Goal: Information Seeking & Learning: Check status

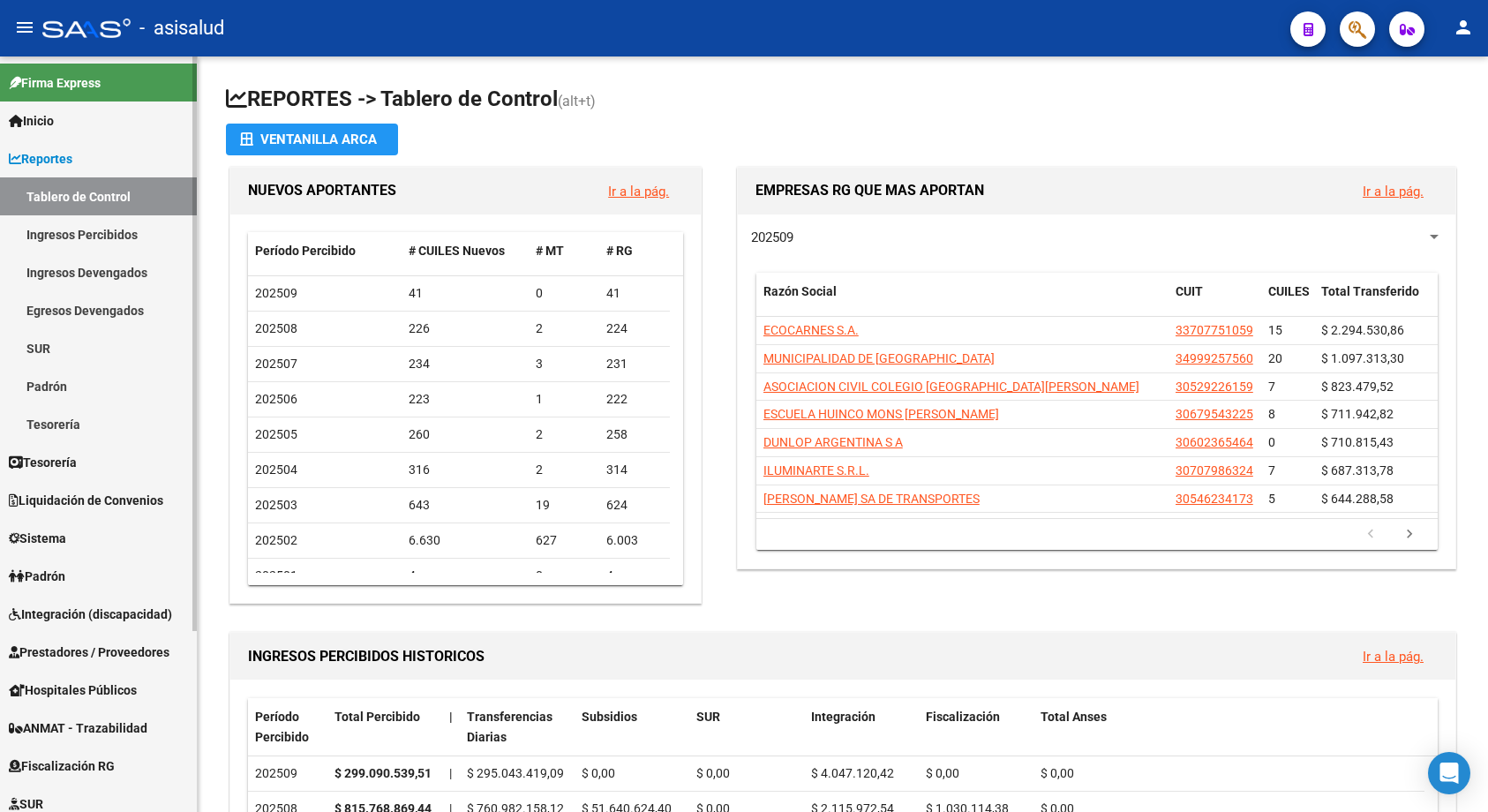
click at [106, 228] on link "Ingresos Percibidos" at bounding box center [98, 234] width 197 height 38
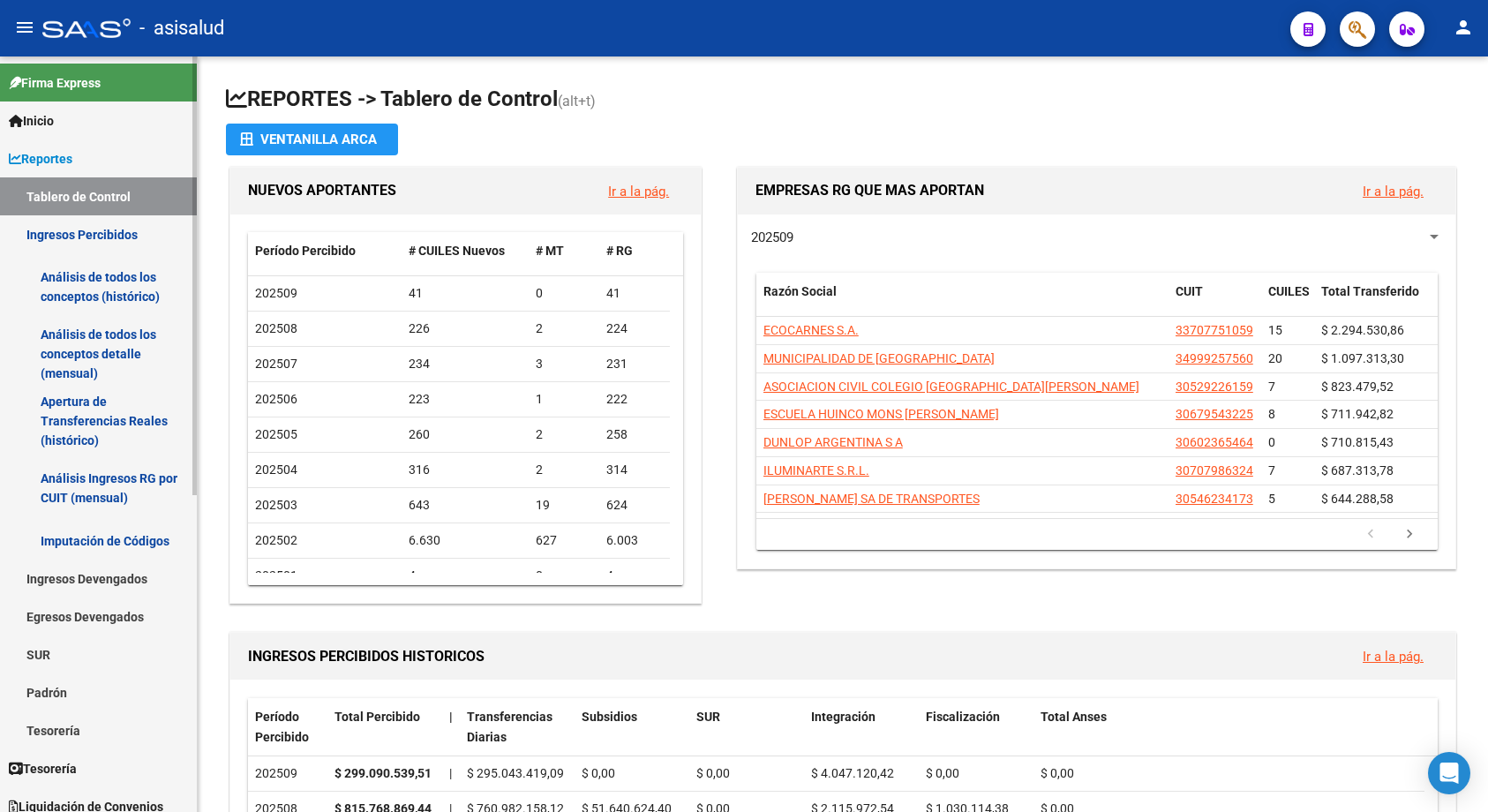
click at [107, 278] on link "Análisis de todos los conceptos (histórico)" at bounding box center [98, 286] width 197 height 67
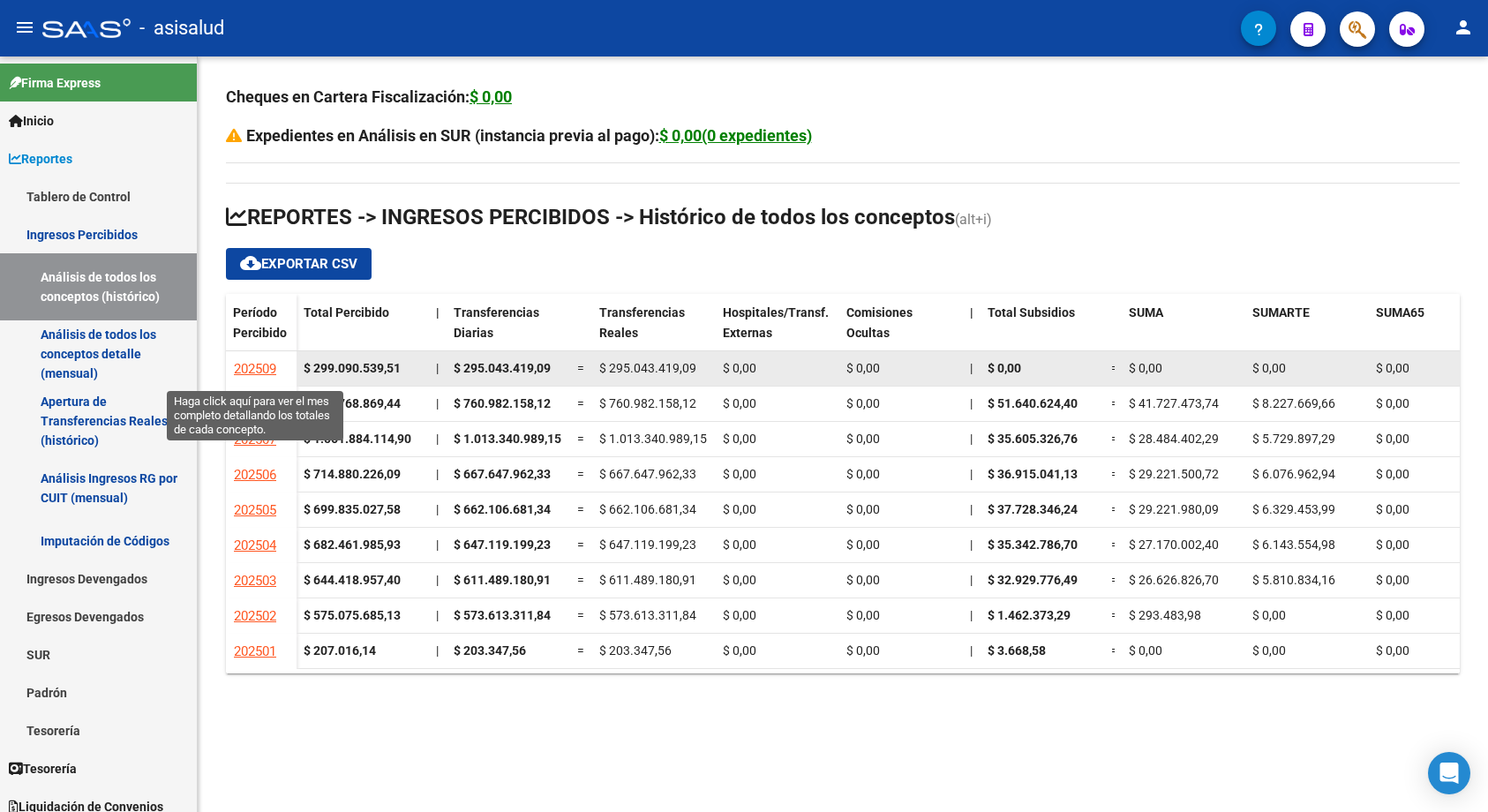
click at [248, 363] on span "202509" at bounding box center [254, 369] width 42 height 16
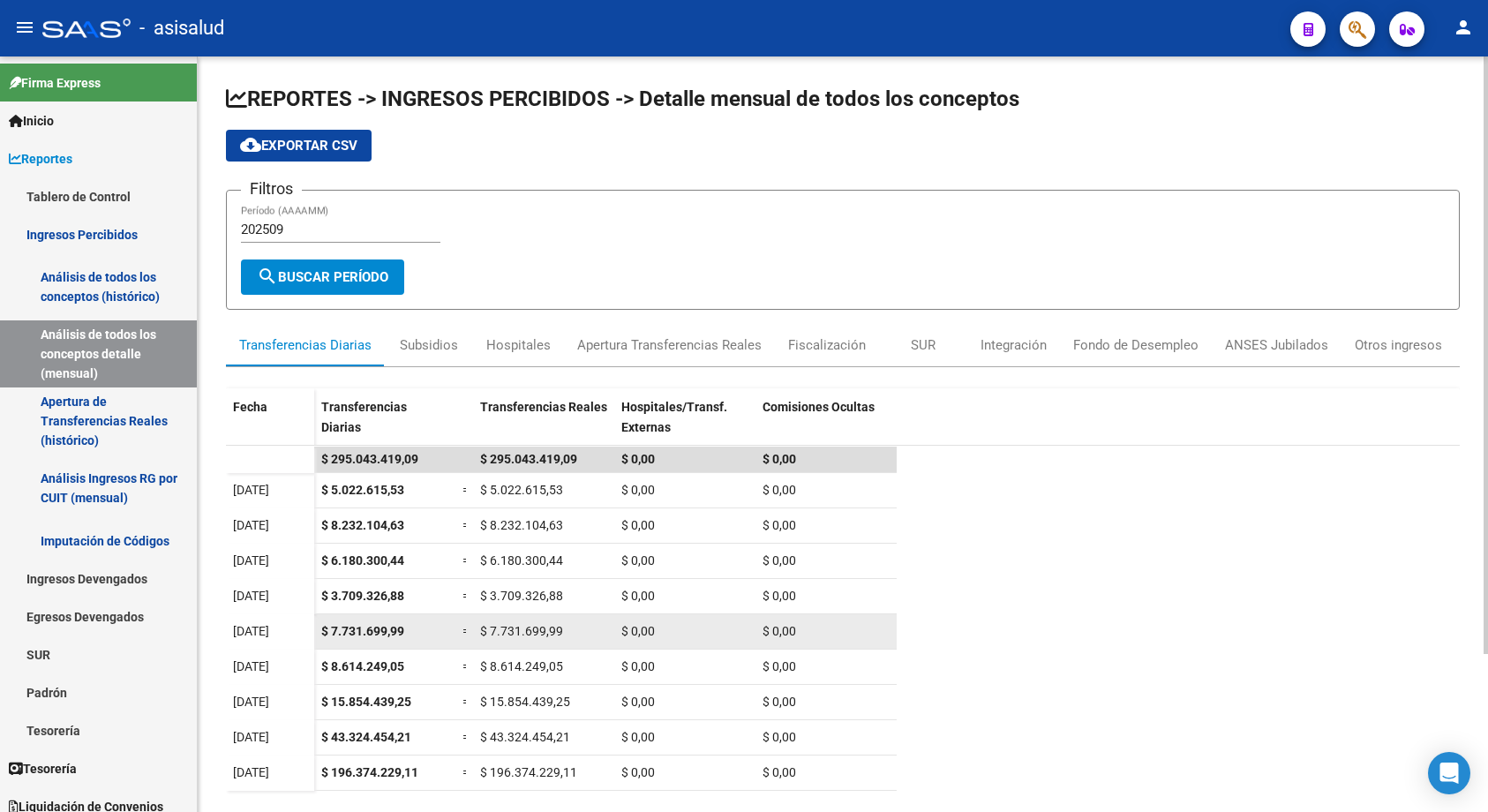
scroll to position [200, 0]
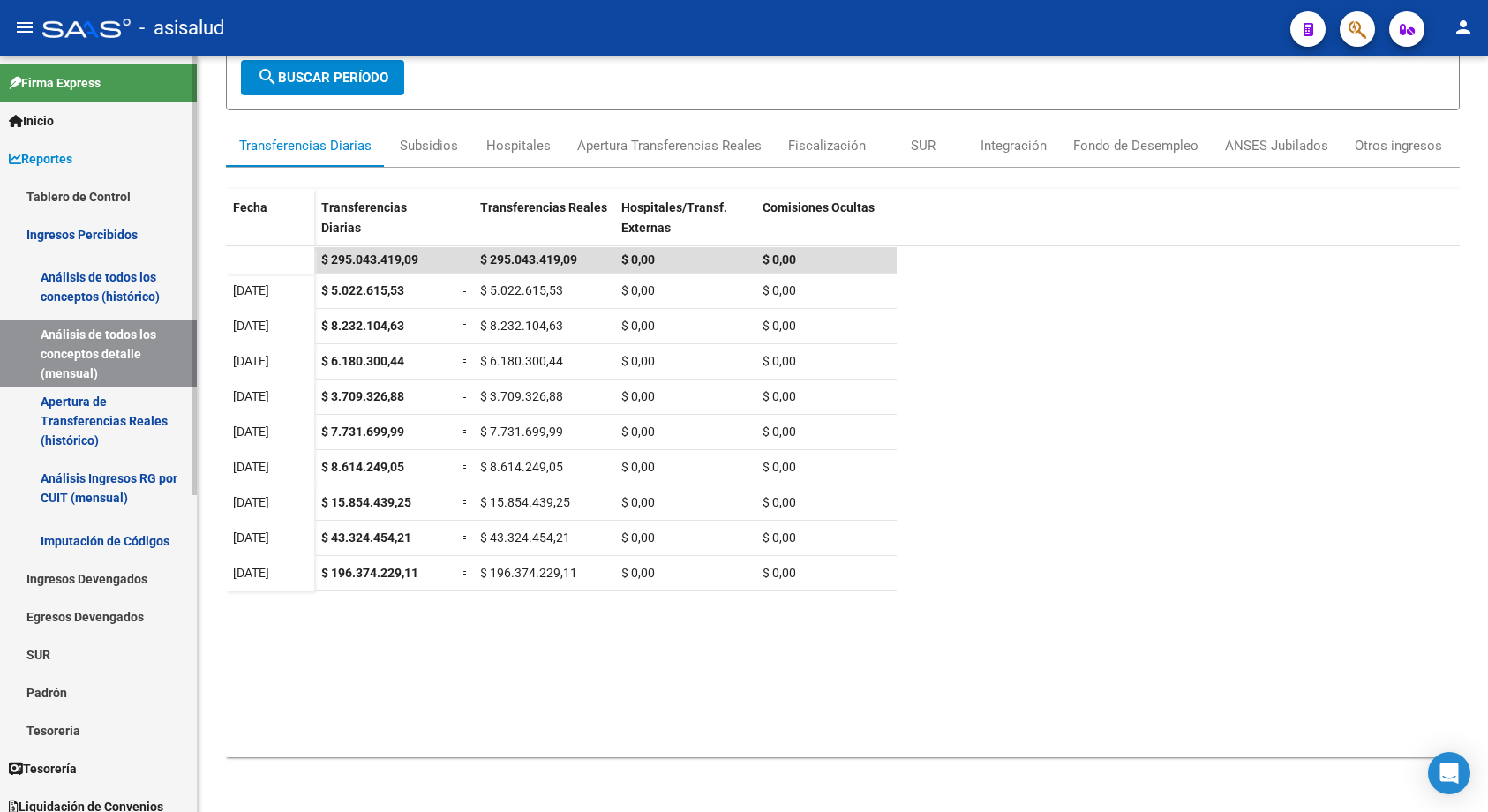
click at [78, 235] on link "Ingresos Percibidos" at bounding box center [98, 234] width 197 height 38
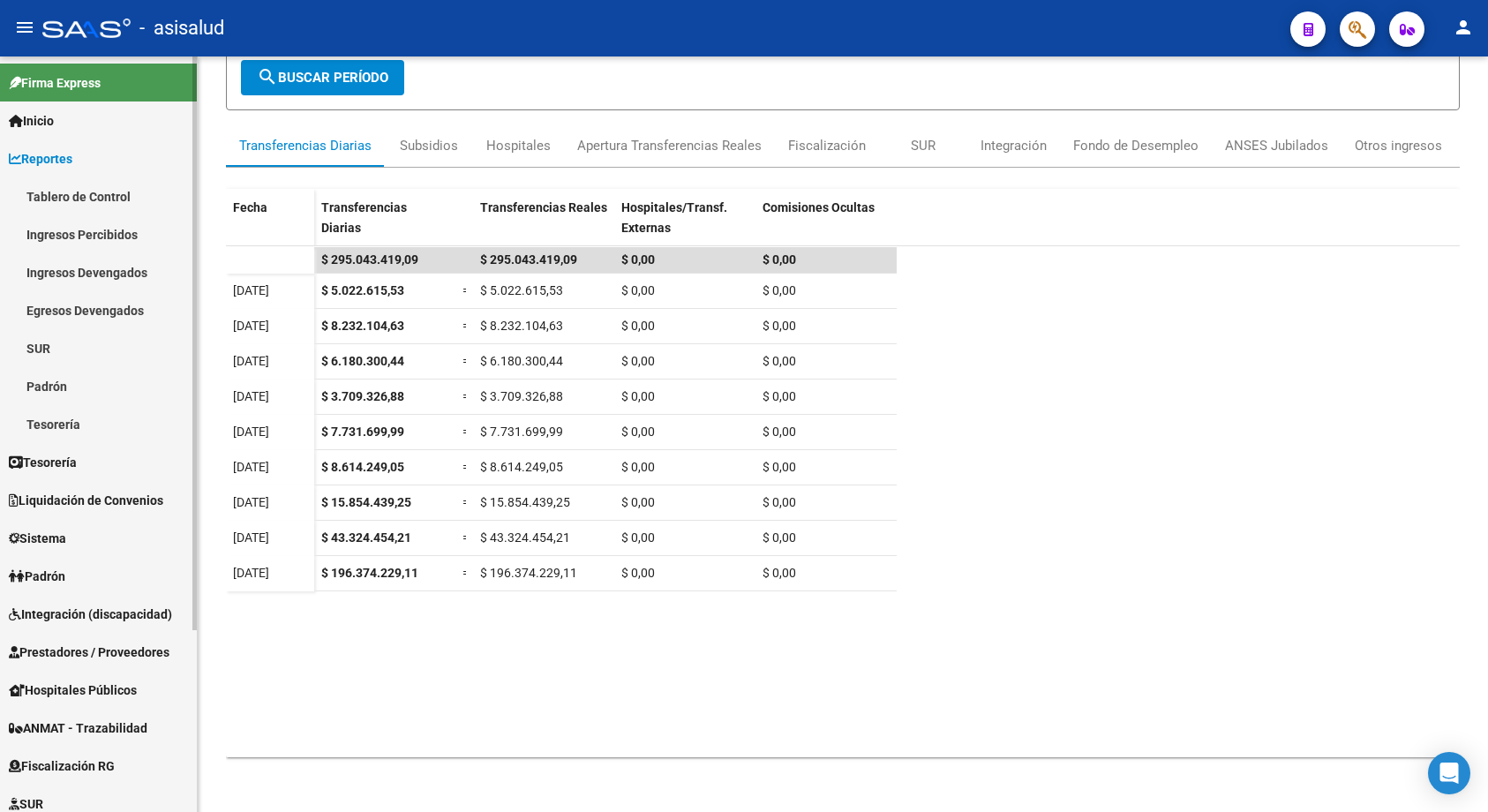
click at [86, 194] on link "Tablero de Control" at bounding box center [98, 197] width 197 height 38
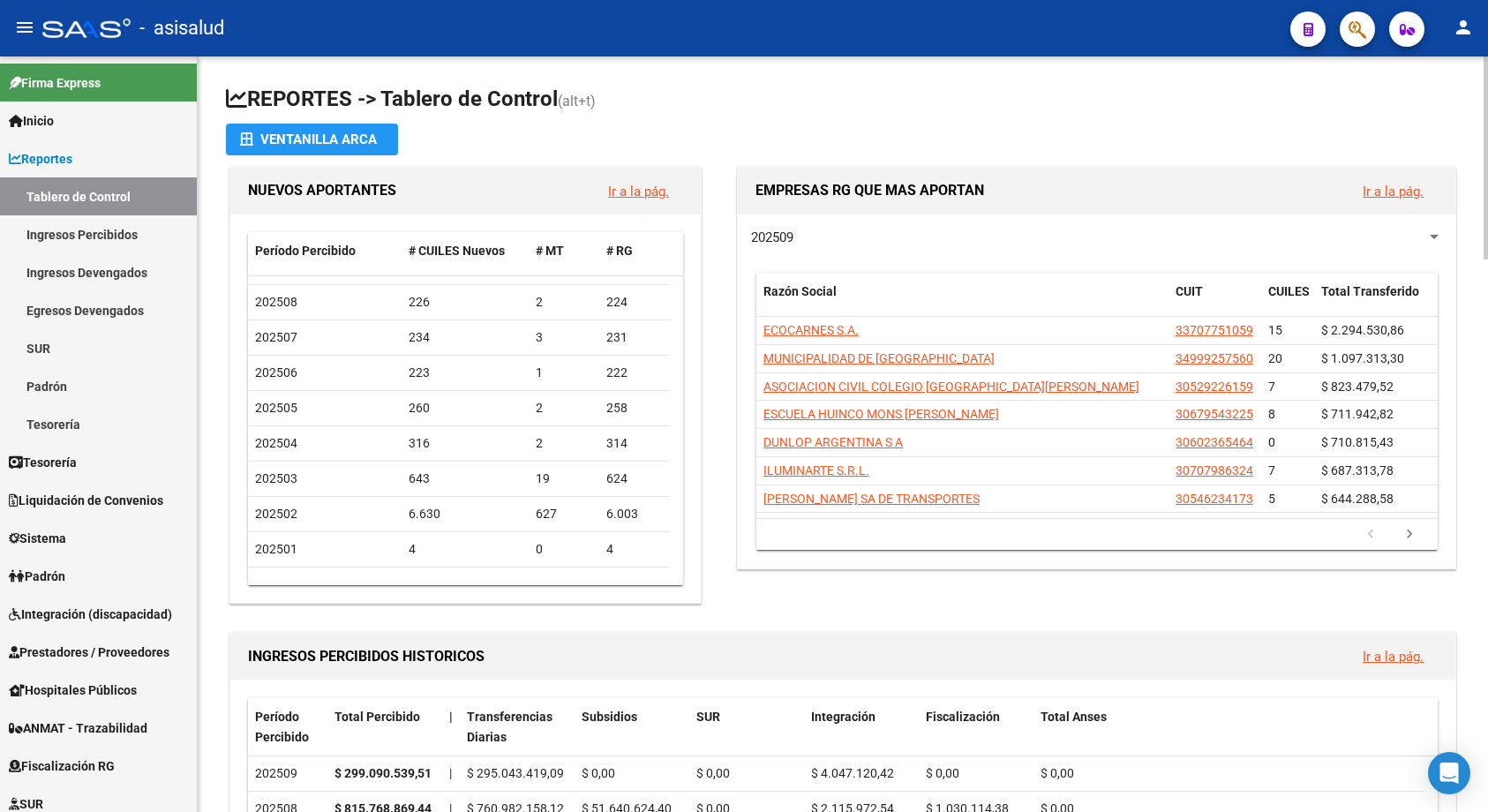
scroll to position [264, 0]
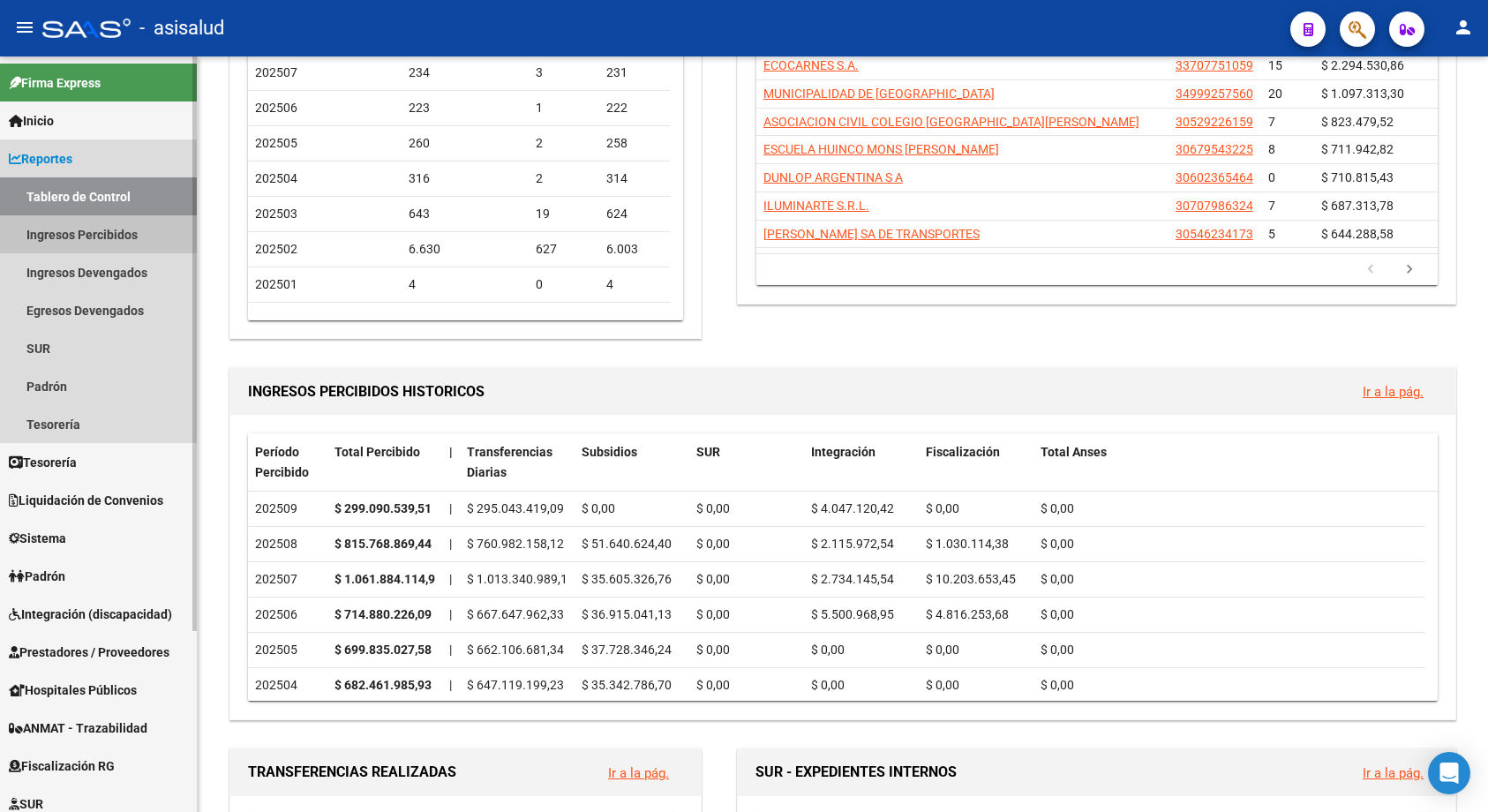
click at [88, 232] on link "Ingresos Percibidos" at bounding box center [98, 234] width 197 height 38
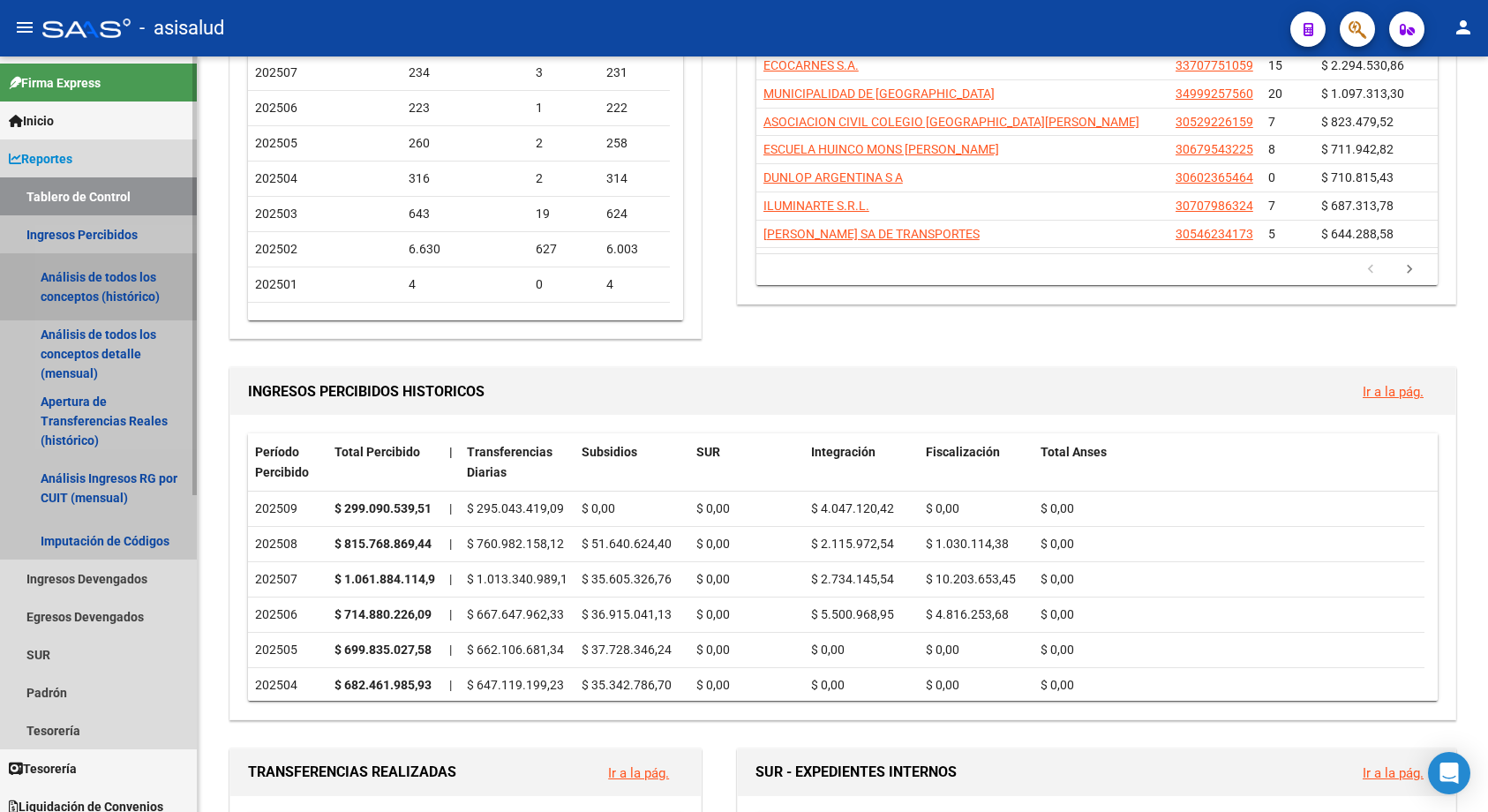
click at [99, 288] on link "Análisis de todos los conceptos (histórico)" at bounding box center [98, 286] width 197 height 67
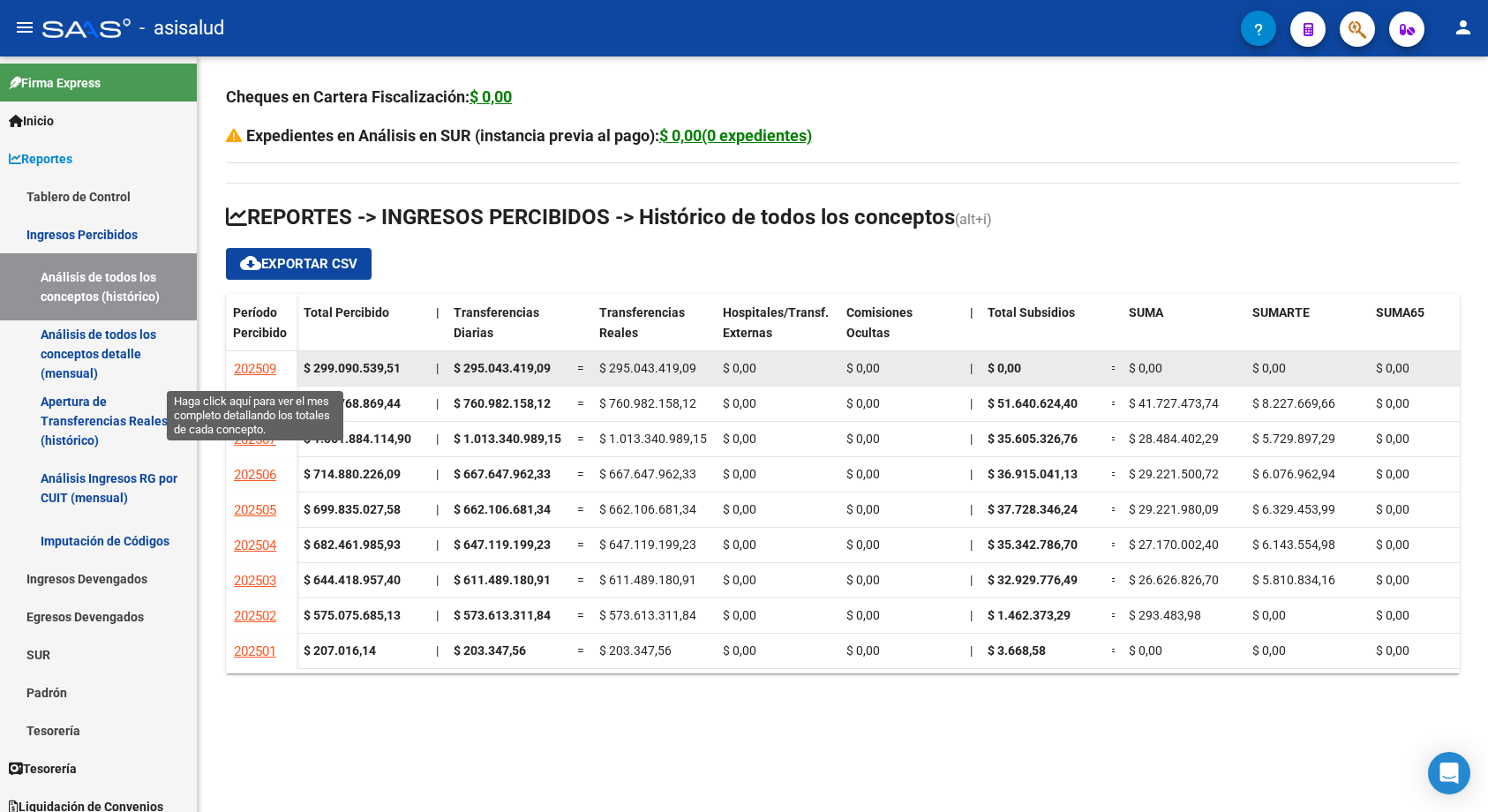
click at [253, 369] on span "202509" at bounding box center [254, 369] width 42 height 16
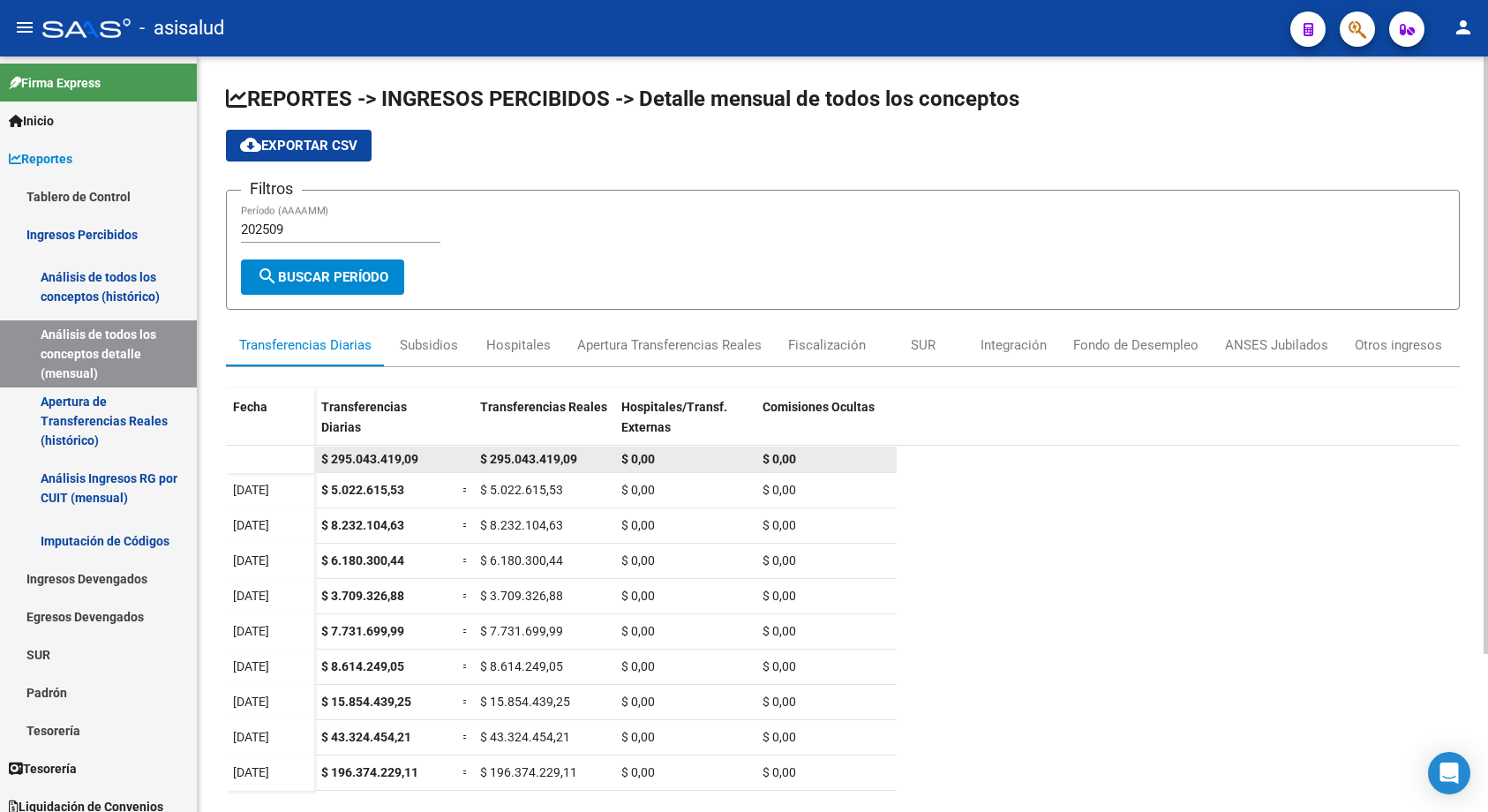
scroll to position [200, 0]
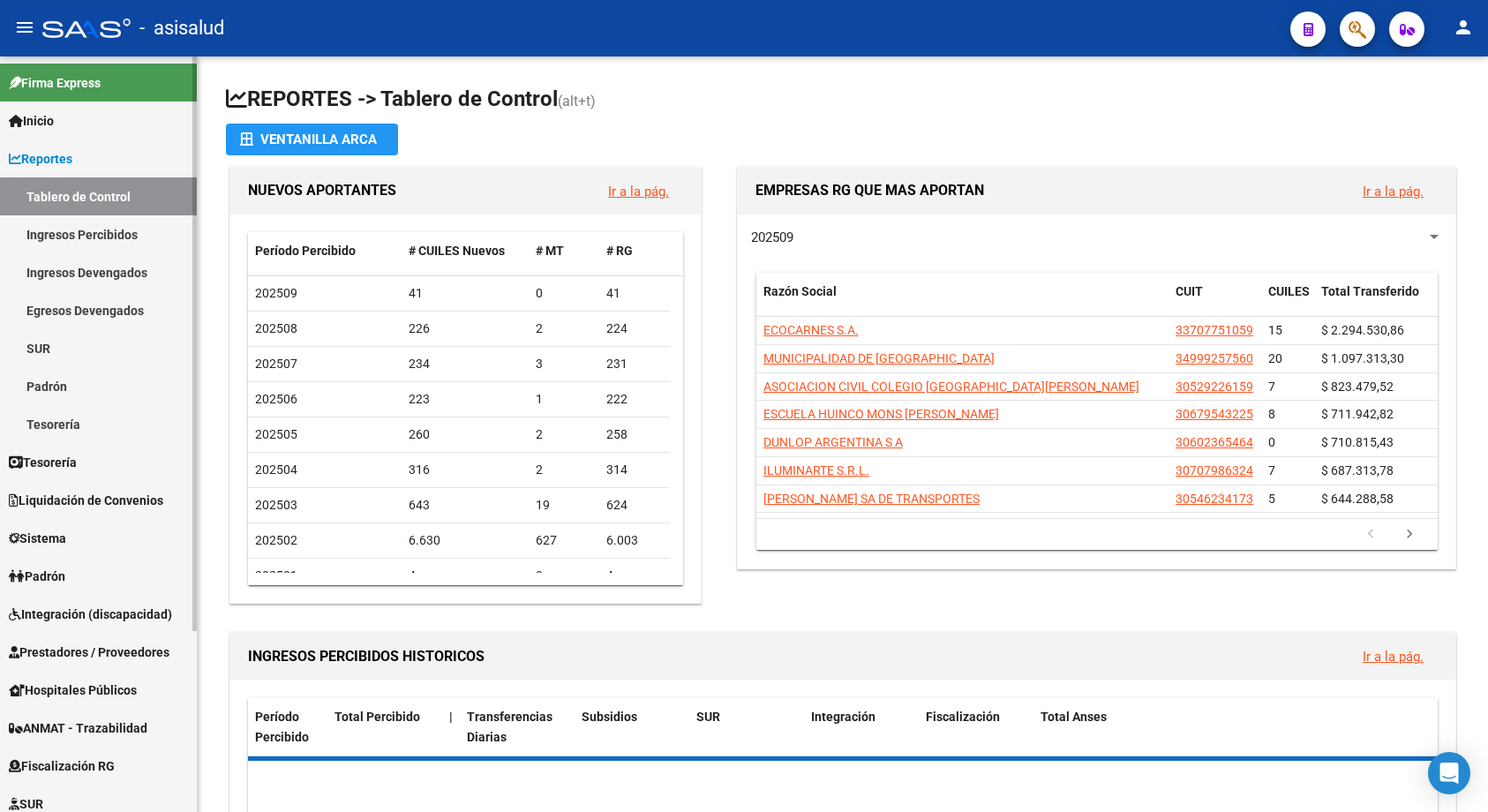
click at [93, 237] on link "Ingresos Percibidos" at bounding box center [98, 234] width 197 height 38
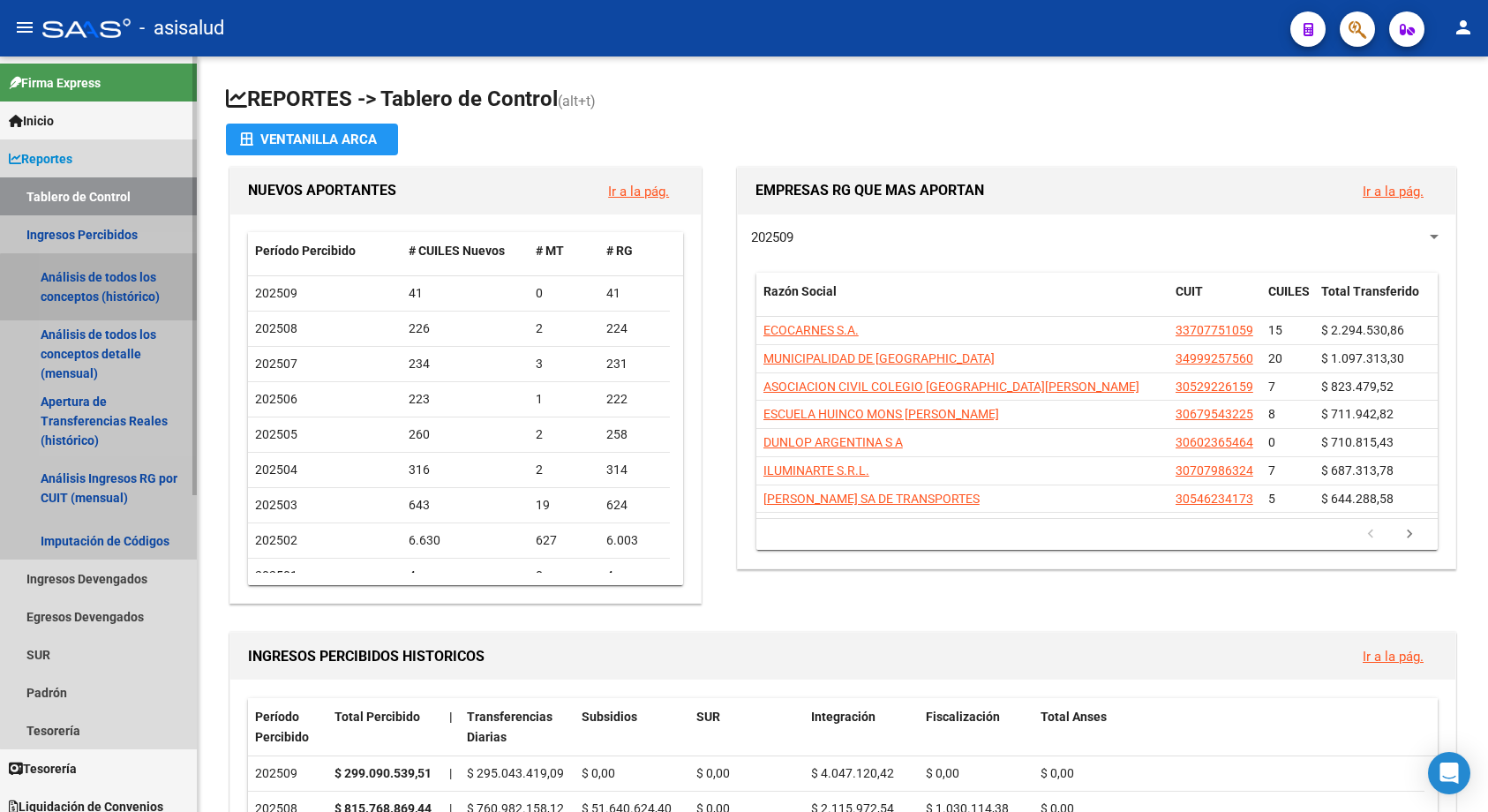
click at [99, 292] on link "Análisis de todos los conceptos (histórico)" at bounding box center [98, 286] width 197 height 67
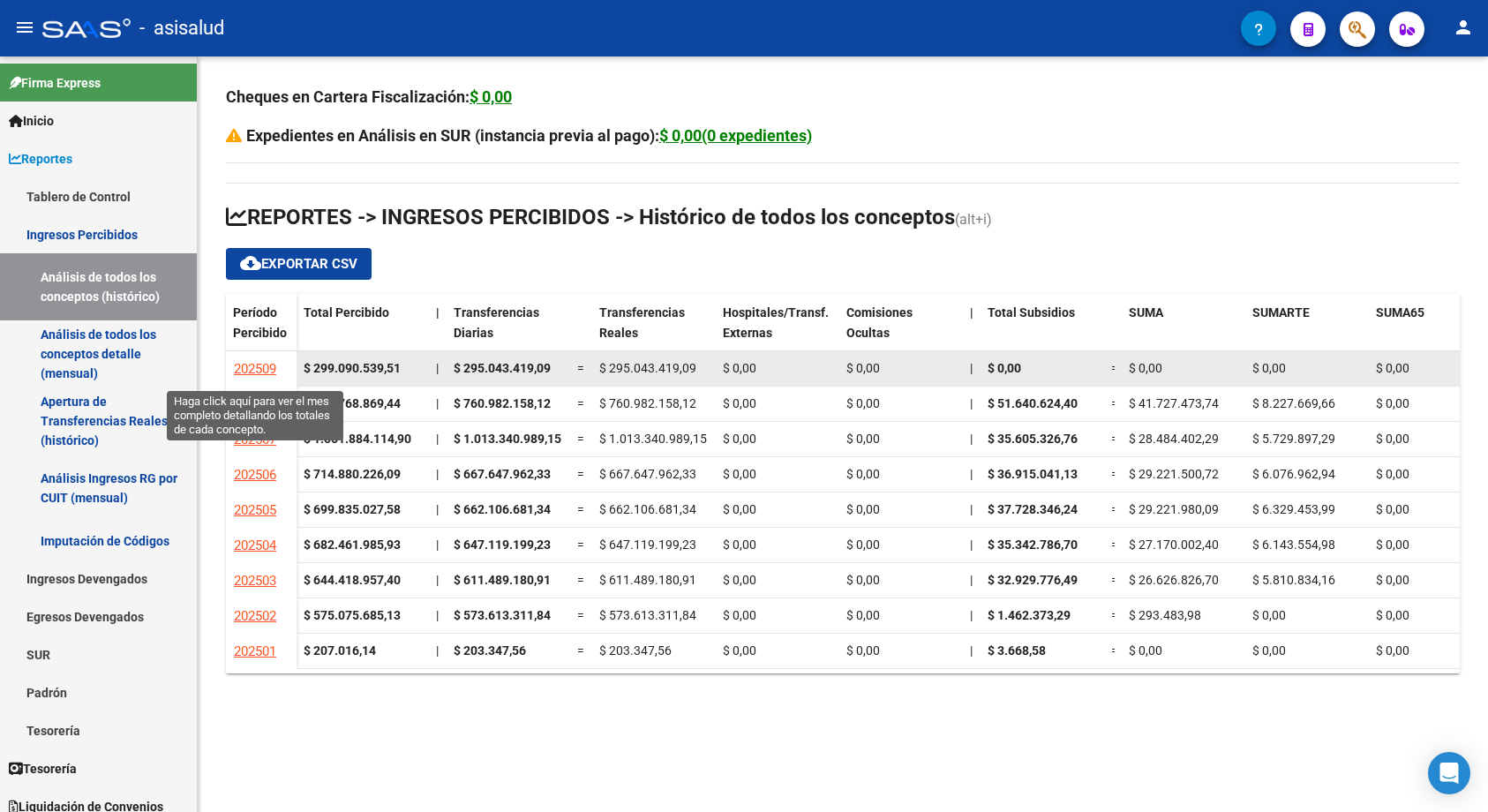
click at [257, 364] on span "202509" at bounding box center [254, 369] width 42 height 16
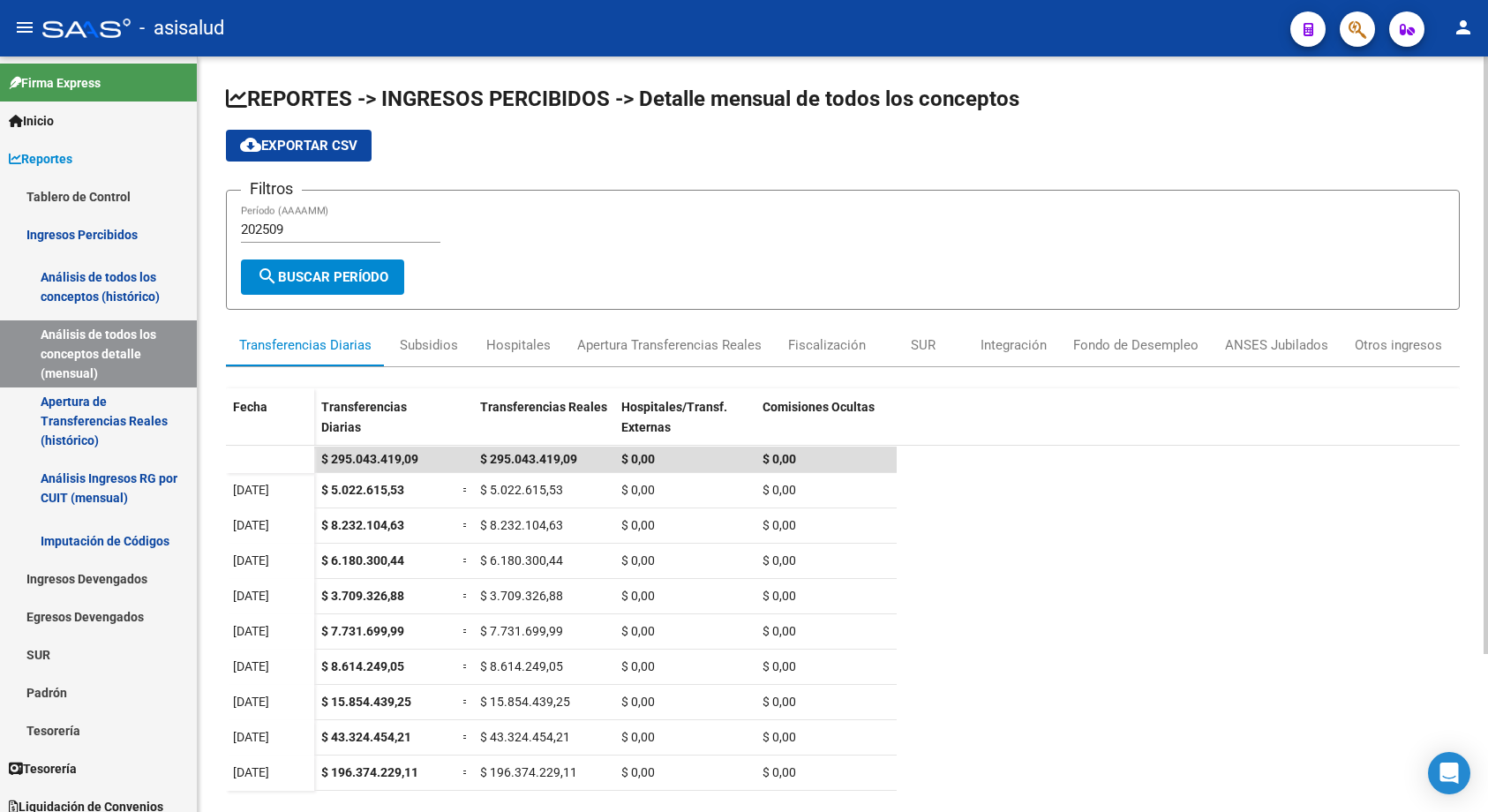
scroll to position [200, 0]
